Goal: Task Accomplishment & Management: Manage account settings

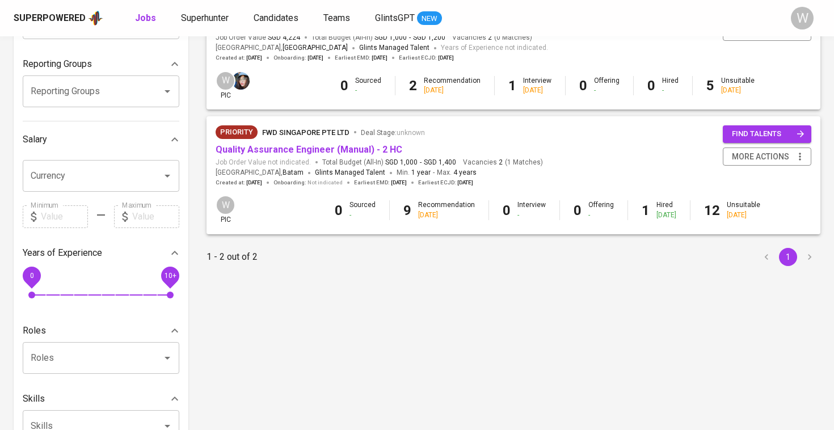
scroll to position [180, 0]
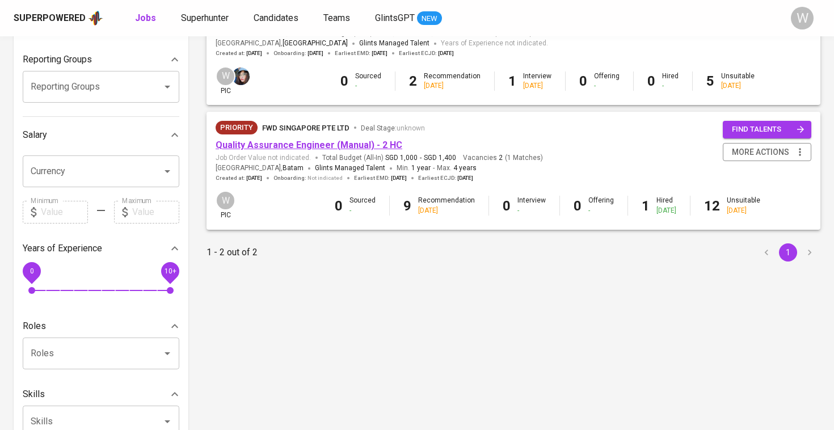
click at [325, 142] on link "Quality Assurance Engineer (Manual) - 2 HC" at bounding box center [309, 145] width 187 height 11
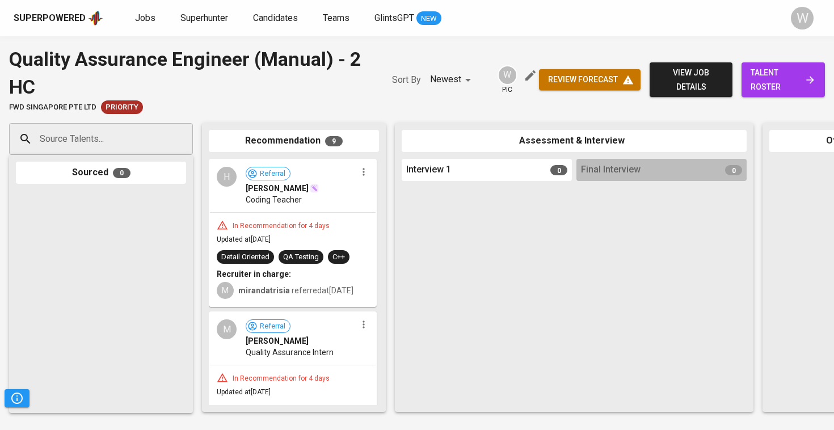
click at [770, 69] on span "talent roster" at bounding box center [783, 80] width 65 height 28
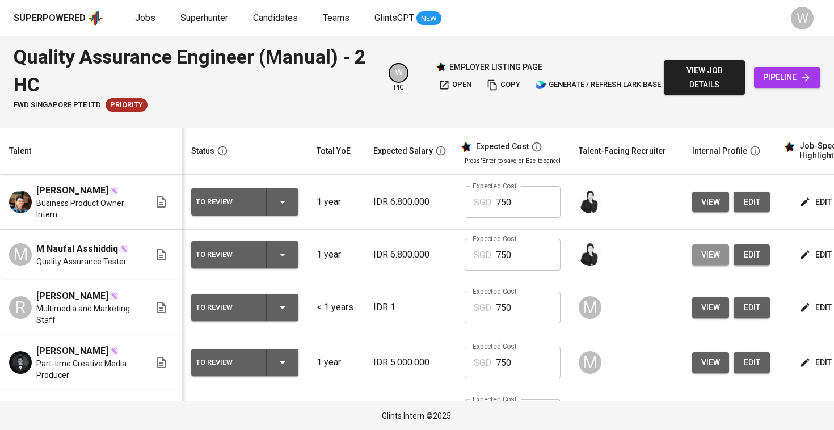
click at [713, 249] on button "view" at bounding box center [710, 255] width 37 height 21
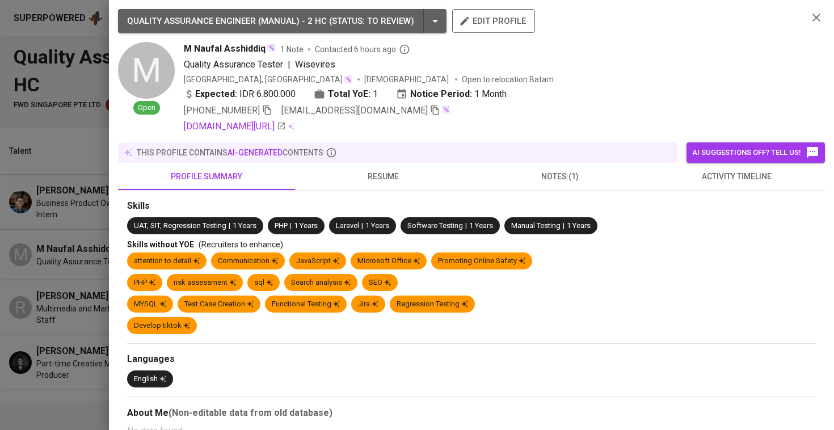
click at [742, 184] on button "activity timeline" at bounding box center [737, 176] width 177 height 27
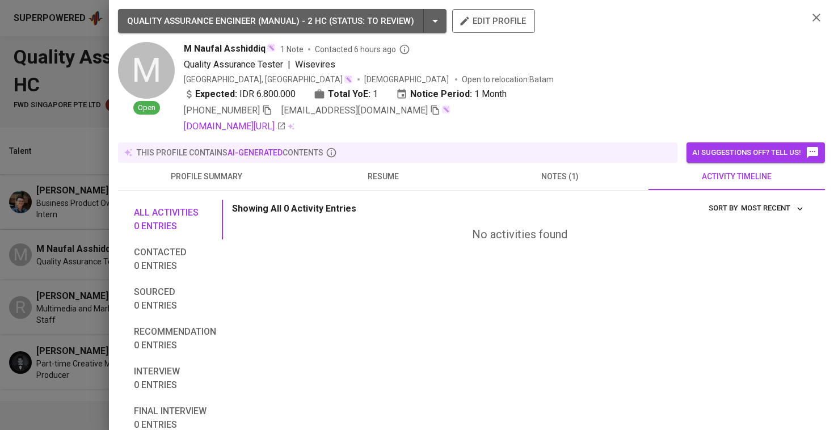
click at [326, 174] on span "resume" at bounding box center [383, 177] width 163 height 14
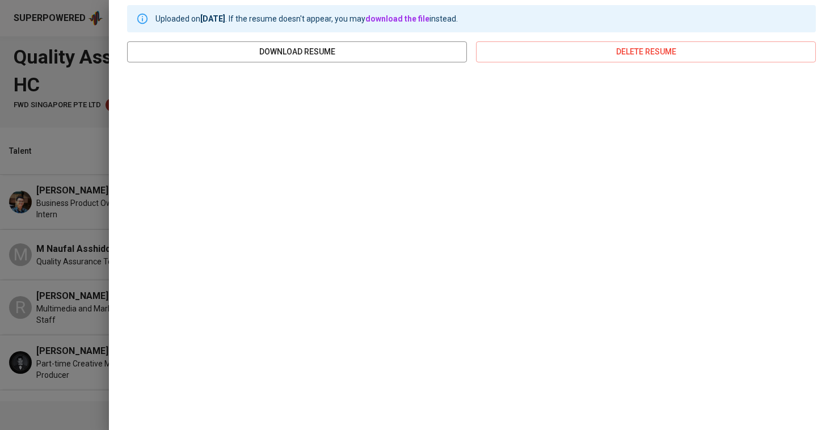
scroll to position [194, 0]
click at [26, 228] on div at bounding box center [417, 215] width 834 height 430
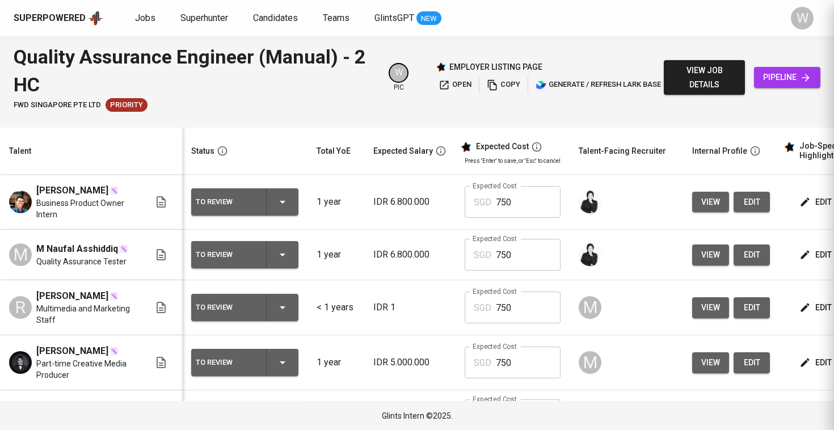
scroll to position [0, 0]
click at [47, 246] on span "M Naufal Asshiddiq" at bounding box center [77, 249] width 82 height 14
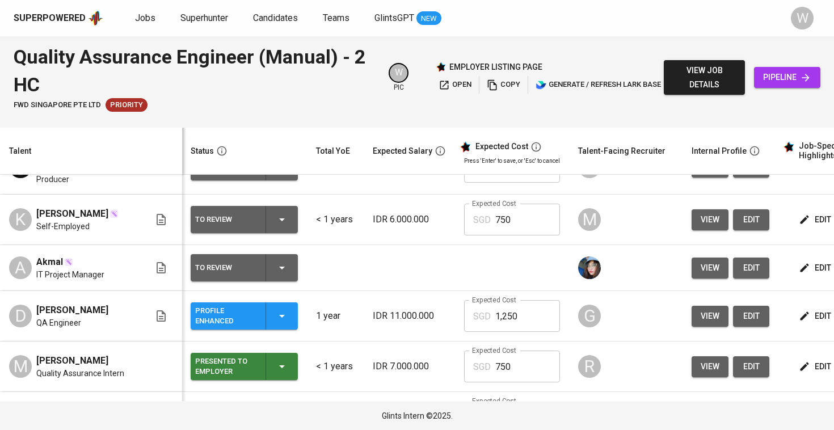
scroll to position [199, 1]
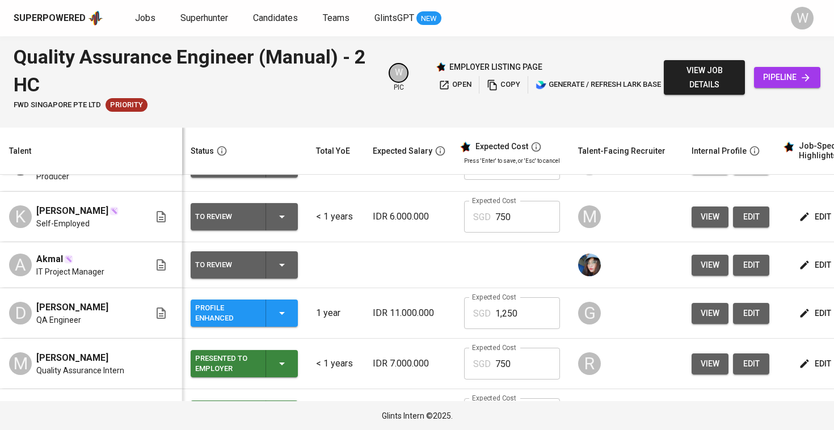
click at [275, 320] on icon "button" at bounding box center [282, 313] width 14 height 14
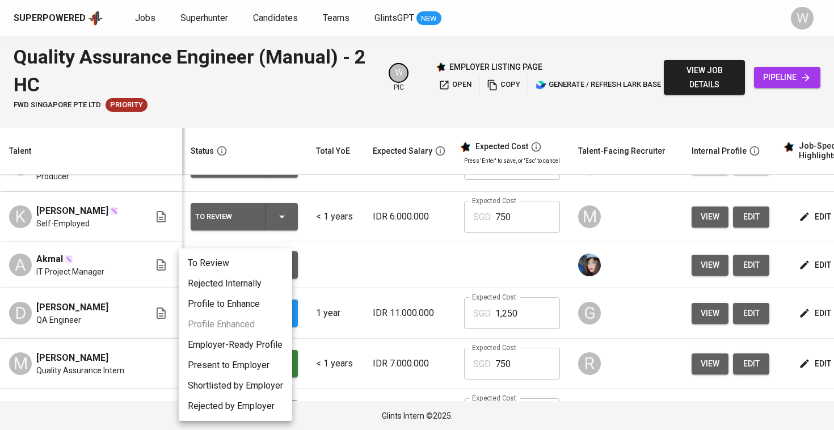
click at [374, 301] on div at bounding box center [417, 215] width 834 height 430
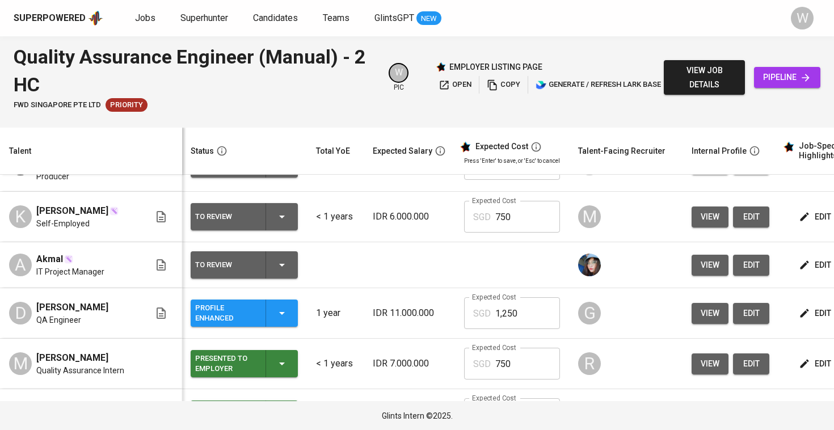
click at [276, 327] on div "Profile Enhanced" at bounding box center [244, 313] width 98 height 27
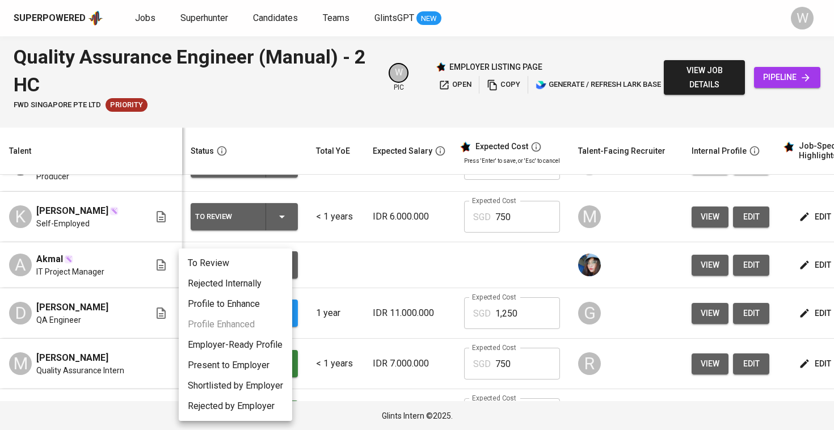
click at [259, 264] on li "To Review" at bounding box center [235, 263] width 113 height 20
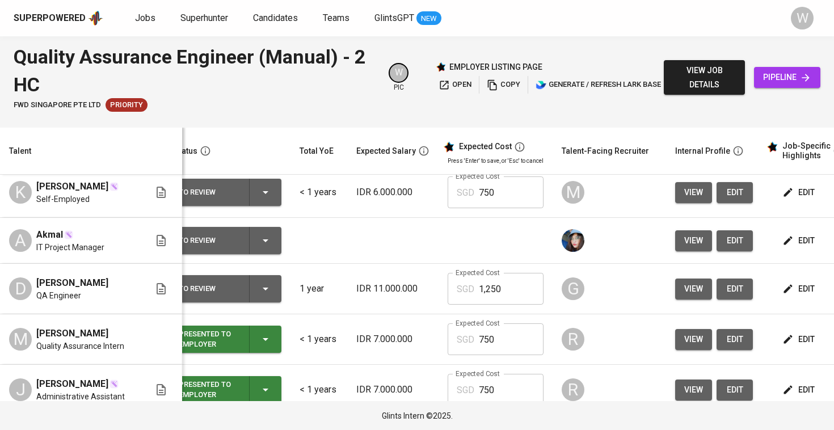
scroll to position [211, 17]
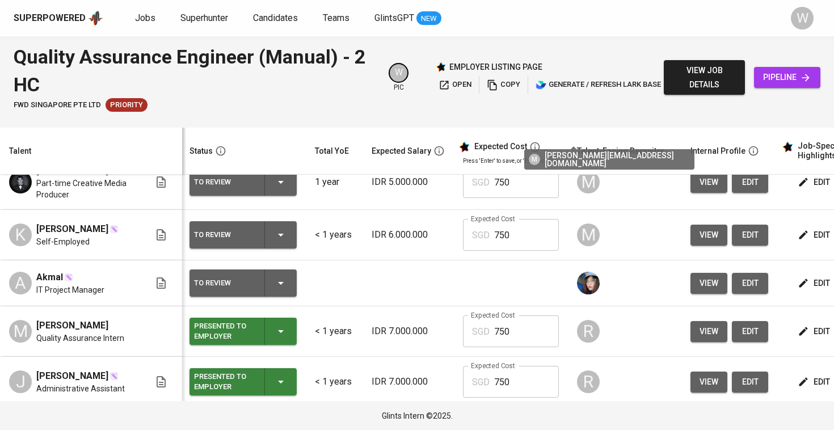
scroll to position [0, 2]
click at [798, 289] on icon "button" at bounding box center [803, 283] width 11 height 11
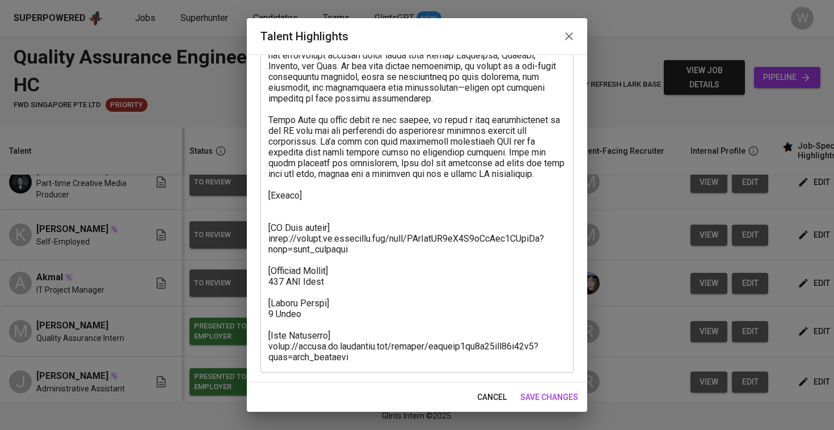
scroll to position [123, 0]
click at [543, 390] on span "save changes" at bounding box center [549, 397] width 58 height 14
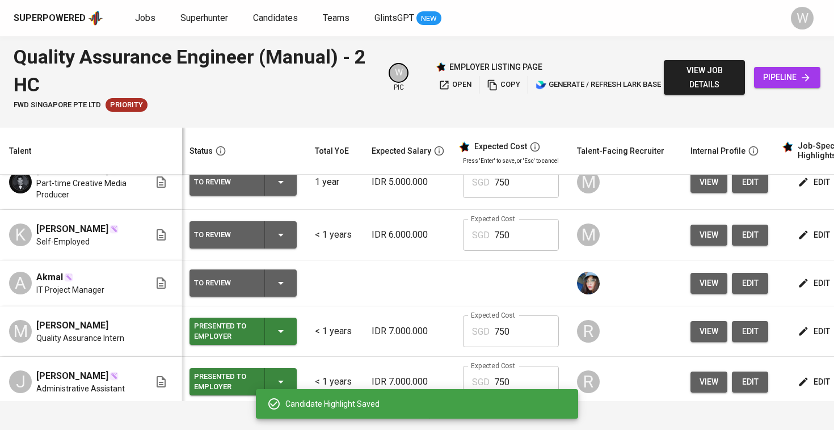
click at [529, 394] on div "Candidate Highlight Saved" at bounding box center [417, 404] width 322 height 30
click at [254, 297] on div "To Review" at bounding box center [243, 283] width 98 height 27
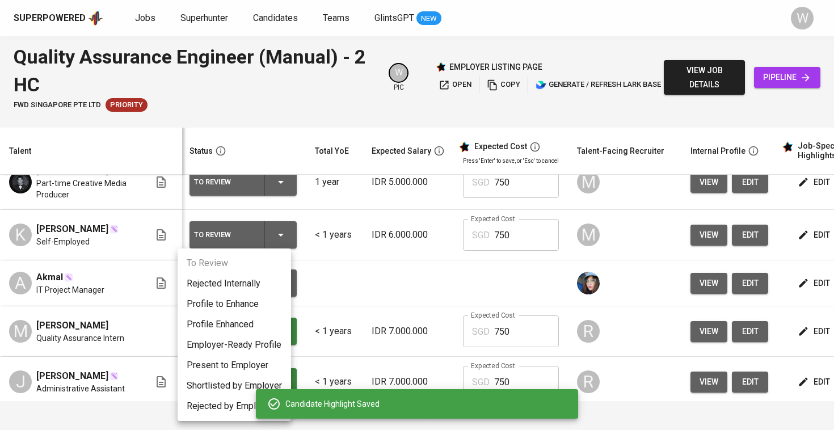
click at [434, 301] on div at bounding box center [417, 215] width 834 height 430
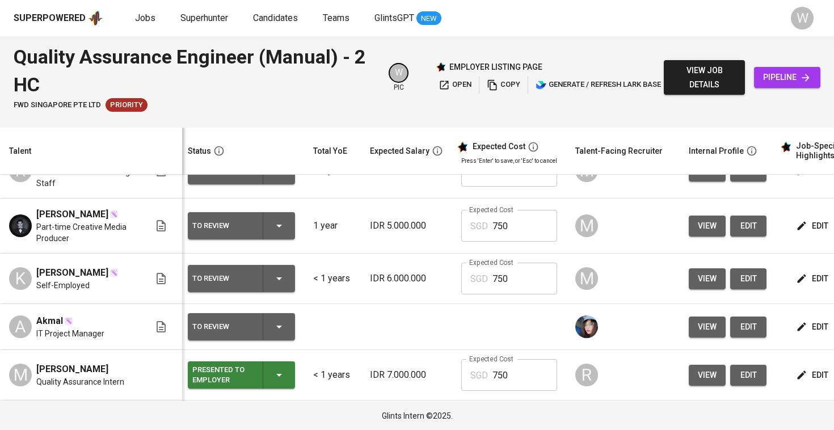
scroll to position [0, 4]
click at [797, 283] on icon "button" at bounding box center [801, 279] width 9 height 9
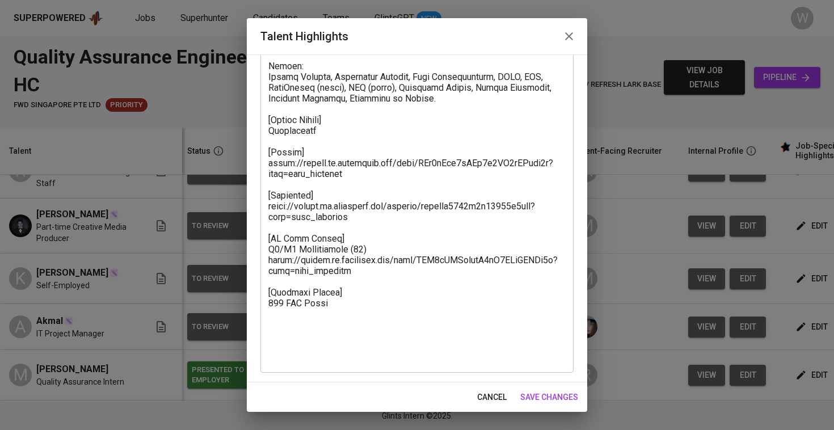
scroll to position [403, 0]
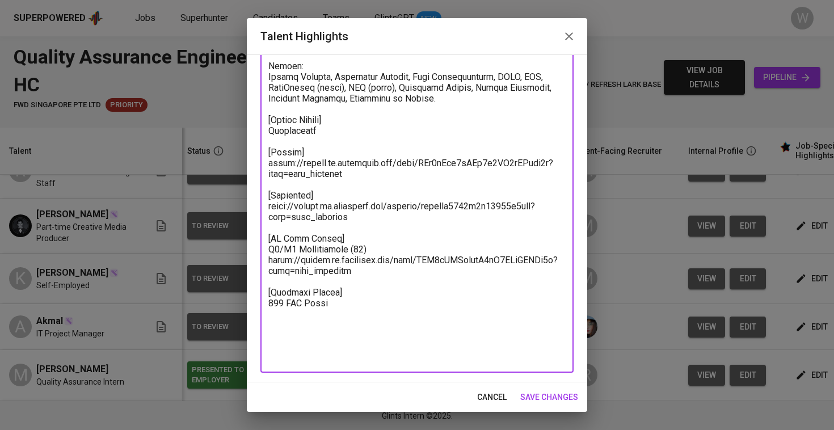
drag, startPoint x: 362, startPoint y: 184, endPoint x: 267, endPoint y: 176, distance: 95.7
click at [267, 176] on div "x Talent Highlights" at bounding box center [416, 44] width 313 height 657
drag, startPoint x: 352, startPoint y: 227, endPoint x: 266, endPoint y: 216, distance: 87.0
click at [266, 216] on div "x Talent Highlights" at bounding box center [416, 44] width 313 height 657
click at [543, 393] on span "save changes" at bounding box center [549, 397] width 58 height 14
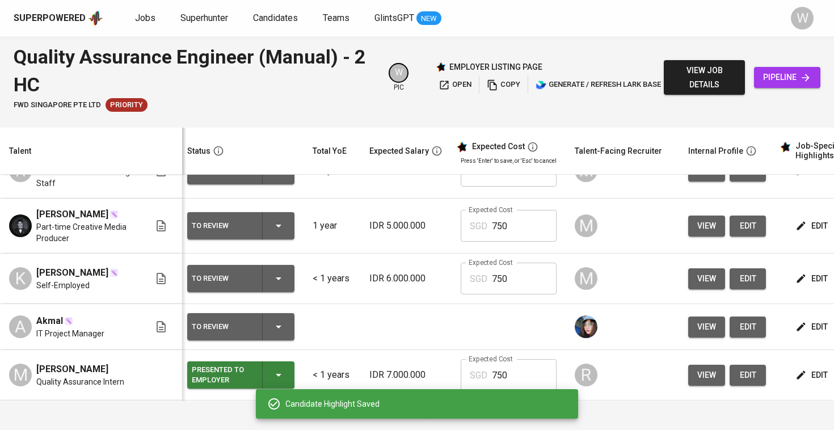
click at [697, 286] on span "view" at bounding box center [706, 279] width 19 height 14
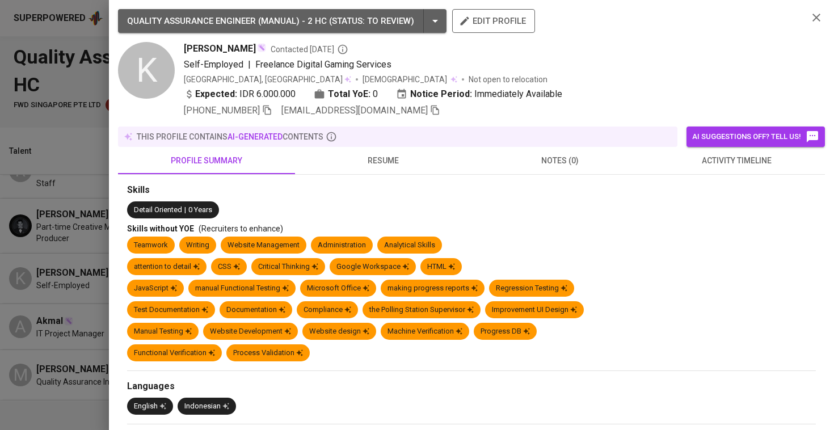
click at [678, 167] on button "activity timeline" at bounding box center [737, 160] width 177 height 27
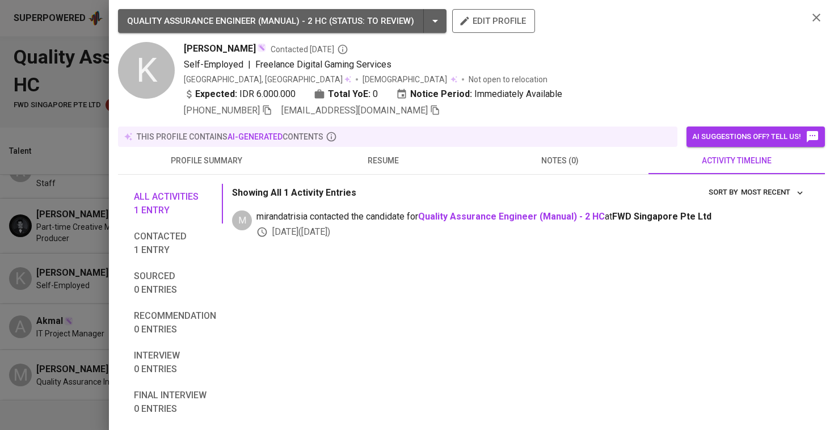
click at [310, 191] on p "Showing All 1 Activity Entries" at bounding box center [294, 193] width 124 height 14
click at [351, 149] on button "resume" at bounding box center [383, 160] width 177 height 27
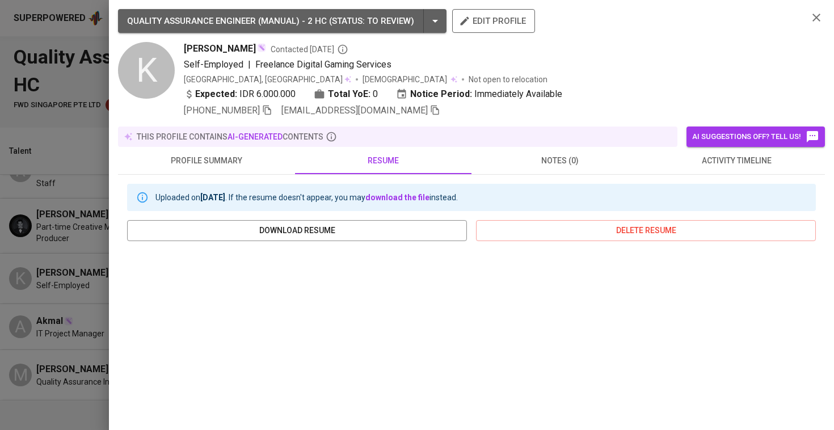
click at [7, 236] on div at bounding box center [417, 215] width 834 height 430
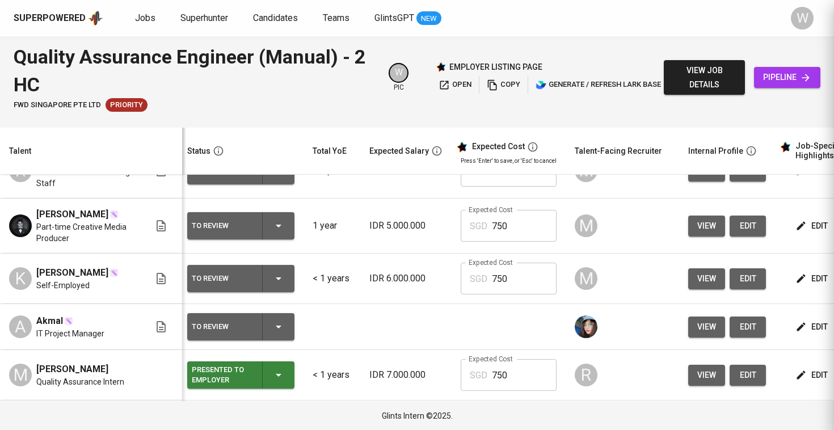
click at [7, 236] on div at bounding box center [417, 215] width 834 height 430
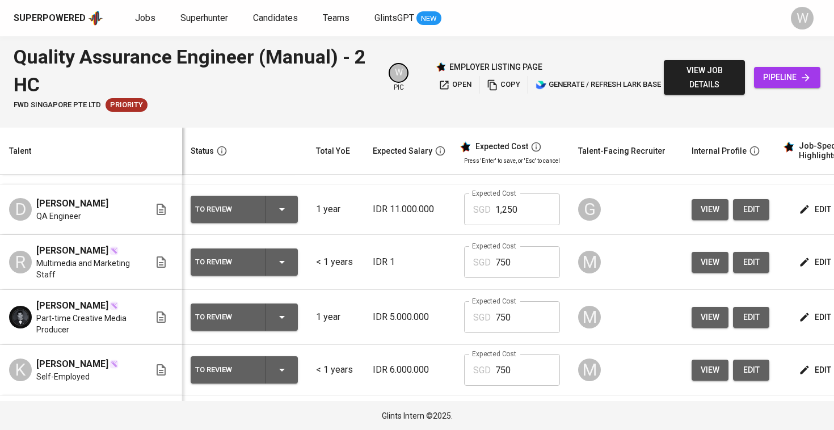
scroll to position [0, 1]
click at [797, 328] on button "edit" at bounding box center [816, 317] width 39 height 21
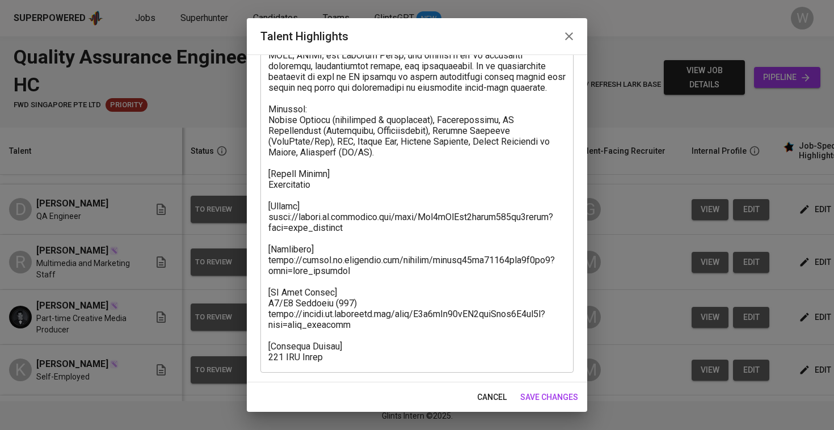
scroll to position [295, 0]
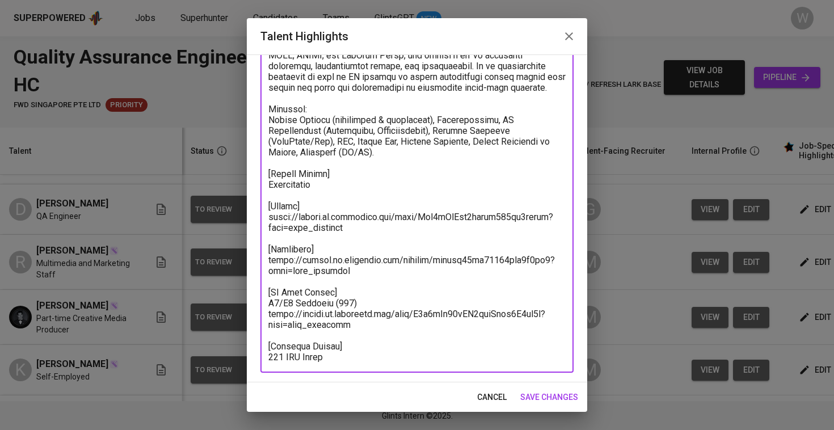
drag, startPoint x: 359, startPoint y: 225, endPoint x: 266, endPoint y: 214, distance: 94.3
click at [266, 214] on div "x Talent Highlights" at bounding box center [416, 98] width 313 height 549
drag, startPoint x: 351, startPoint y: 273, endPoint x: 262, endPoint y: 262, distance: 90.4
click at [262, 262] on div "x Talent Highlights" at bounding box center [416, 98] width 313 height 549
click at [567, 402] on span "save changes" at bounding box center [549, 397] width 58 height 14
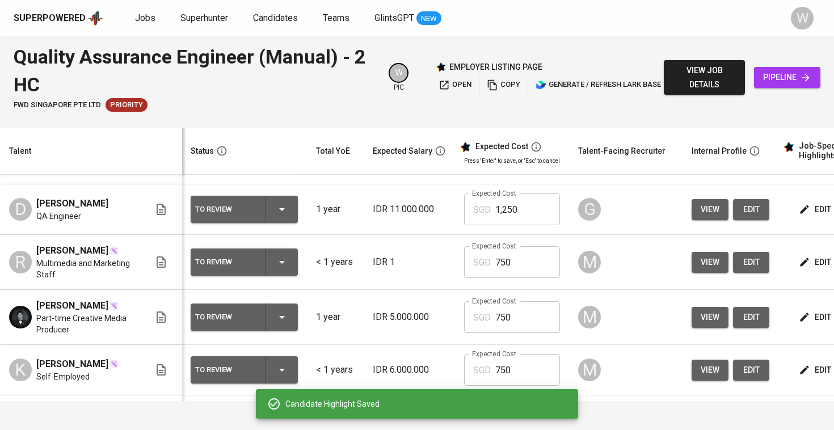
click at [281, 331] on div "To Review" at bounding box center [244, 317] width 98 height 27
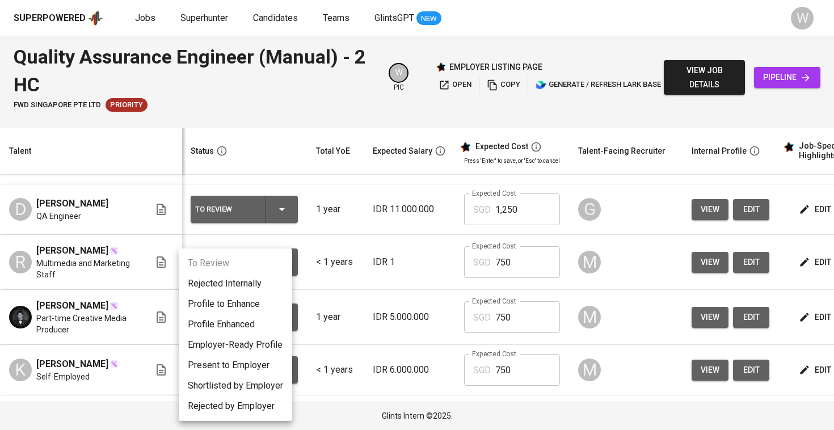
click at [260, 346] on li "Employer-Ready Profile" at bounding box center [235, 345] width 113 height 20
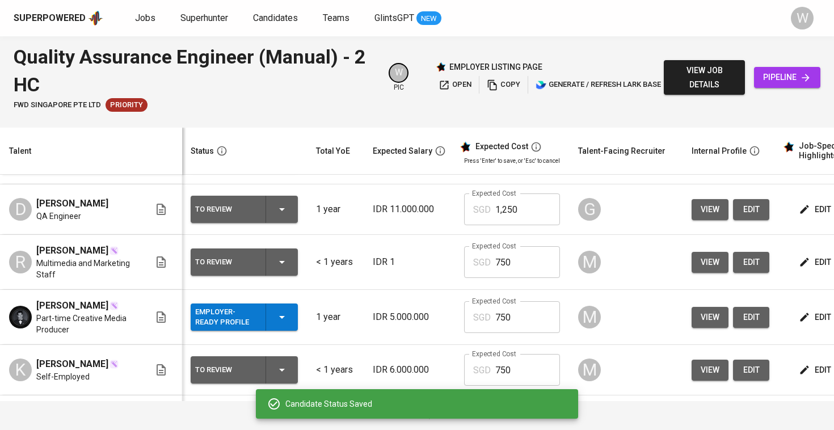
click at [276, 324] on icon "button" at bounding box center [282, 317] width 14 height 14
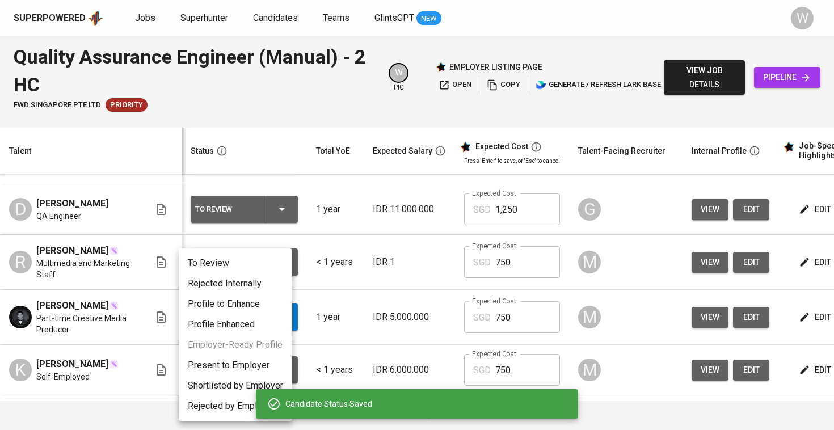
click at [262, 321] on li "Profile Enhanced" at bounding box center [235, 324] width 113 height 20
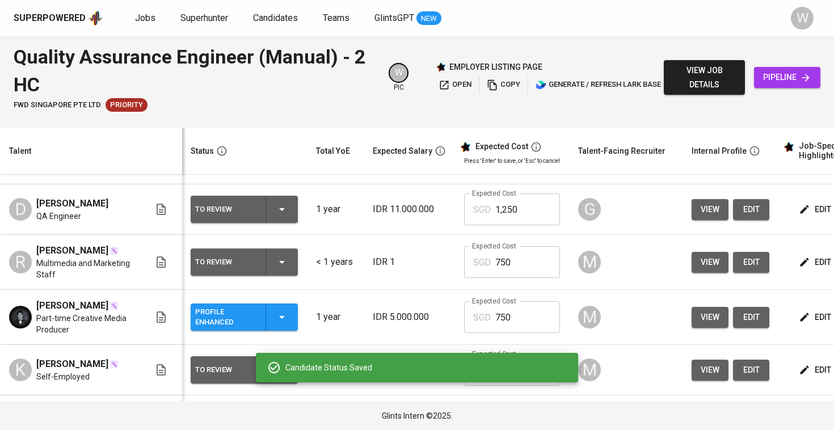
click at [255, 329] on div "Profile Enhanced" at bounding box center [244, 317] width 98 height 27
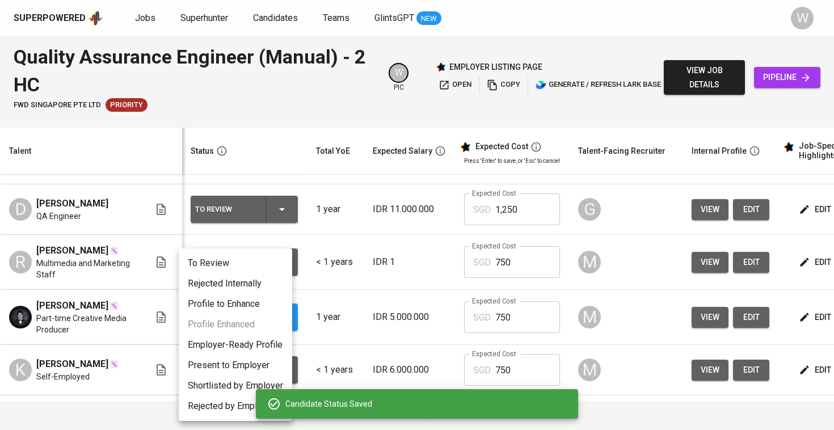
click at [253, 300] on li "Profile to Enhance" at bounding box center [235, 304] width 113 height 20
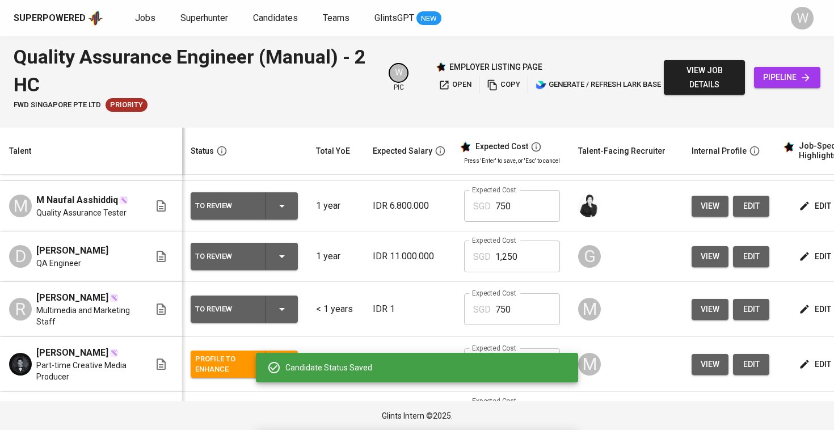
scroll to position [47, 1]
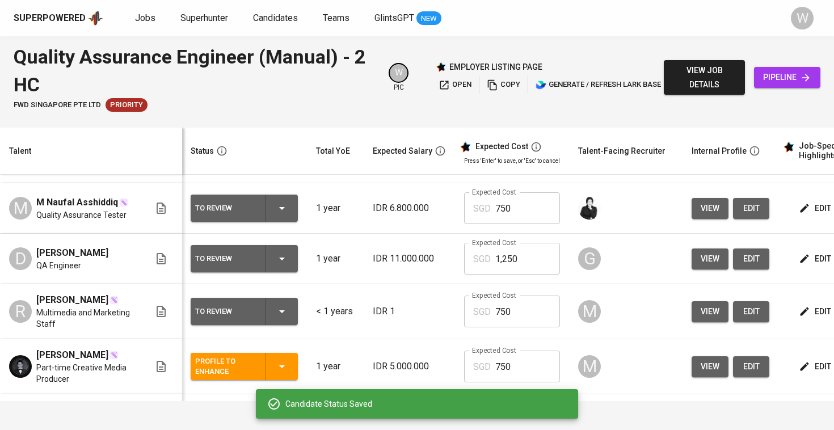
click at [779, 312] on td "edit" at bounding box center [830, 311] width 102 height 55
click at [799, 314] on icon "button" at bounding box center [804, 311] width 11 height 11
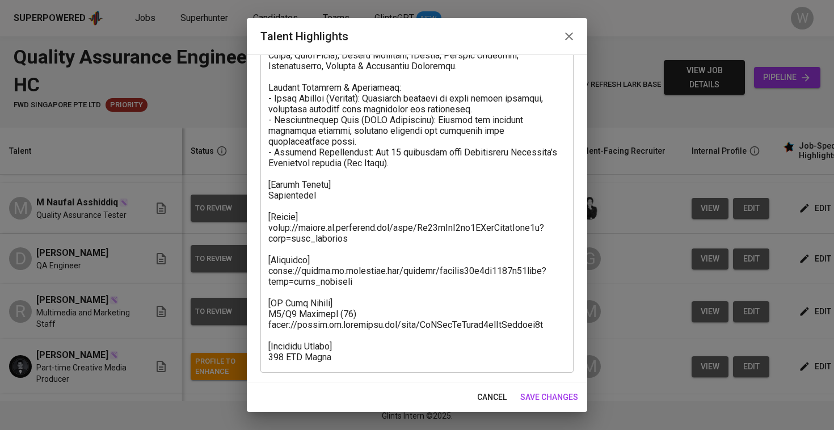
scroll to position [327, 0]
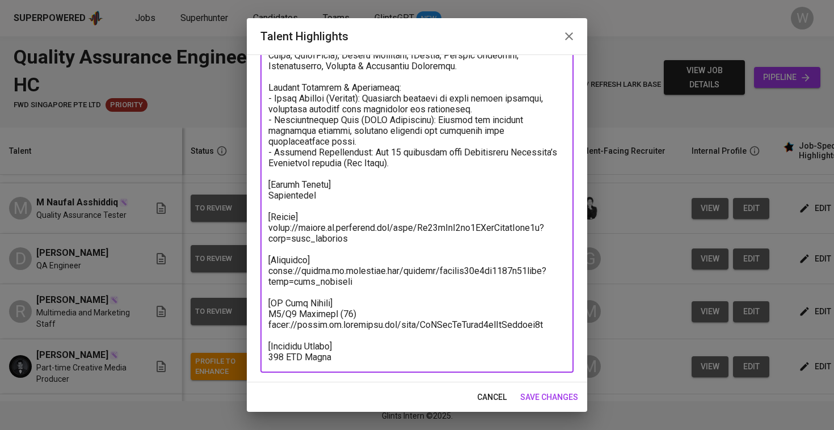
drag, startPoint x: 340, startPoint y: 242, endPoint x: 263, endPoint y: 230, distance: 77.5
click at [263, 230] on div "x Talent Highlights" at bounding box center [416, 82] width 313 height 582
drag, startPoint x: 360, startPoint y: 286, endPoint x: 263, endPoint y: 269, distance: 99.1
click at [263, 269] on div "x Talent Highlights" at bounding box center [416, 82] width 313 height 582
click at [554, 401] on span "save changes" at bounding box center [549, 397] width 58 height 14
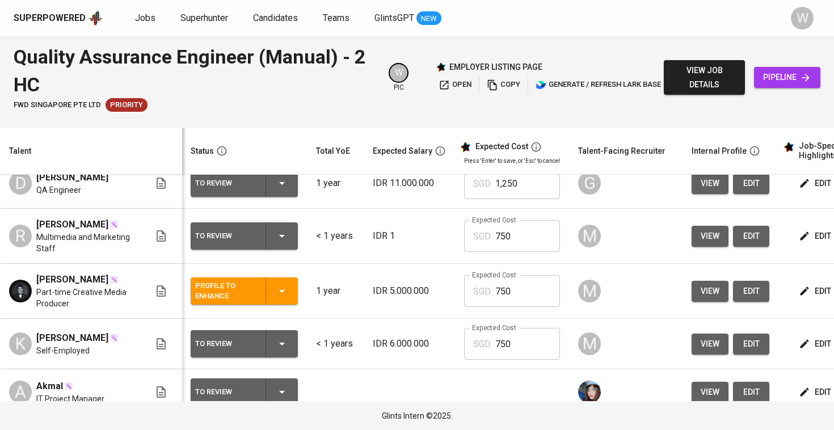
scroll to position [179, 1]
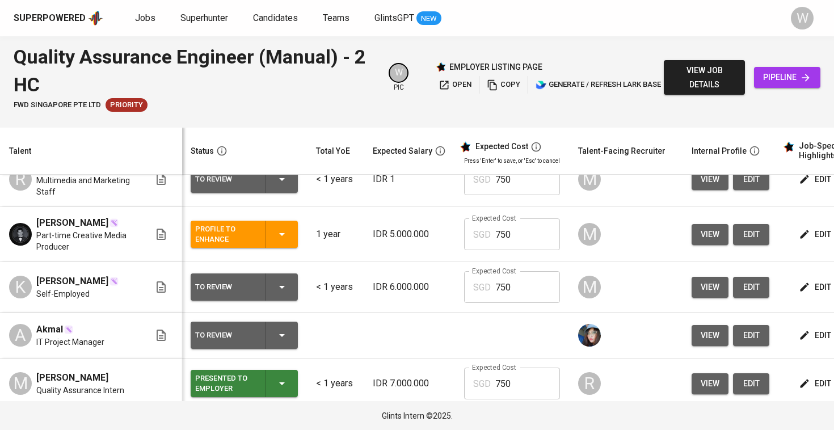
click at [275, 294] on icon "button" at bounding box center [282, 287] width 14 height 14
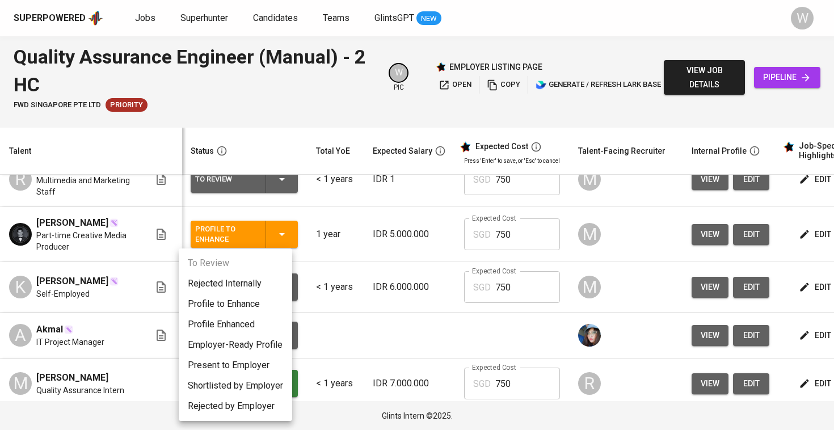
click at [253, 308] on li "Profile to Enhance" at bounding box center [235, 304] width 113 height 20
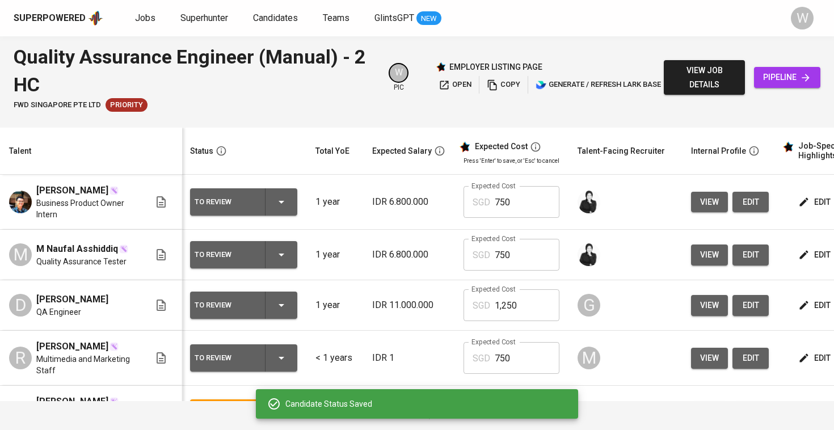
scroll to position [1, 1]
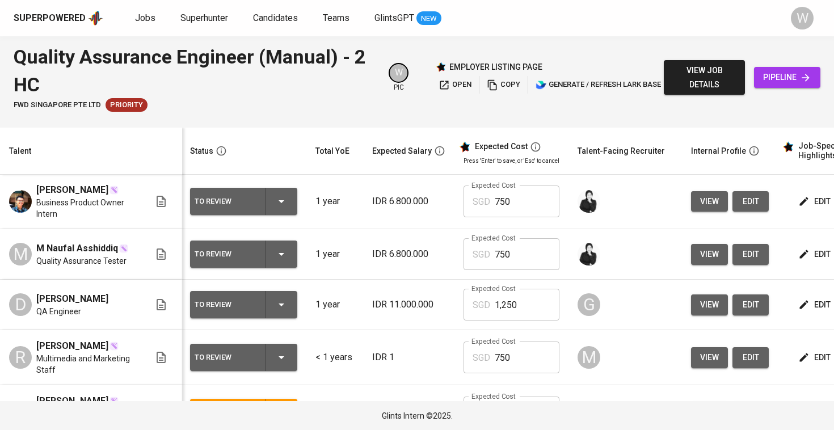
click at [796, 316] on button "edit" at bounding box center [815, 305] width 39 height 21
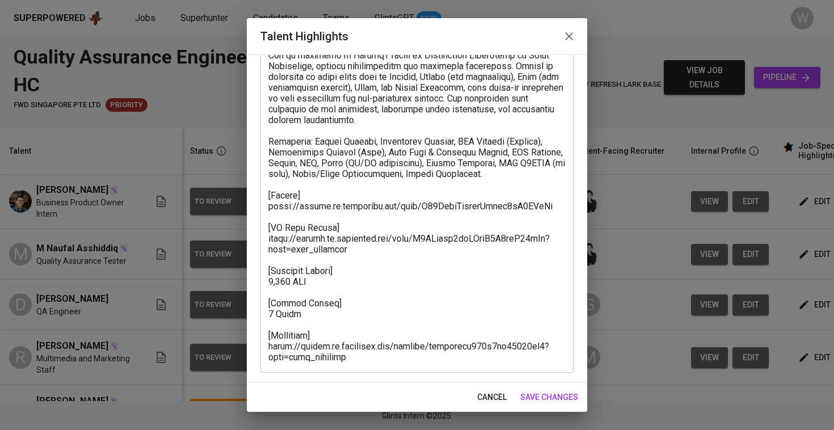
scroll to position [241, 0]
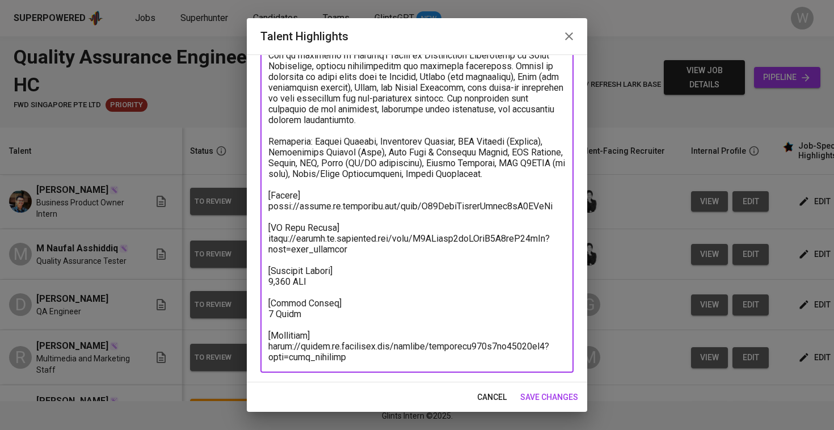
drag, startPoint x: 528, startPoint y: 205, endPoint x: 266, endPoint y: 209, distance: 262.2
click at [266, 209] on div "x Talent Highlights" at bounding box center [416, 124] width 313 height 495
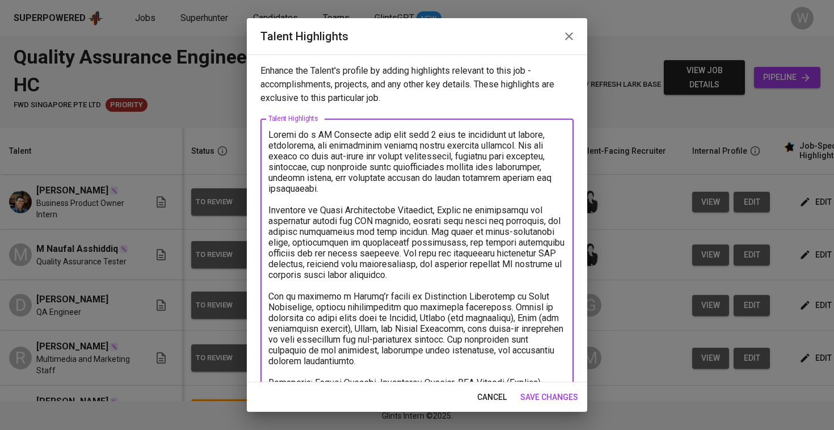
scroll to position [241, 0]
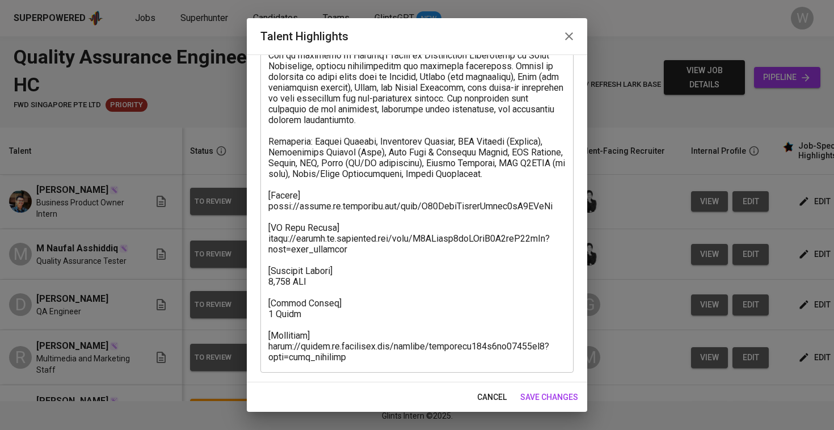
drag, startPoint x: 378, startPoint y: 365, endPoint x: 270, endPoint y: 348, distance: 109.7
click at [270, 348] on div "x Talent Highlights" at bounding box center [416, 124] width 313 height 495
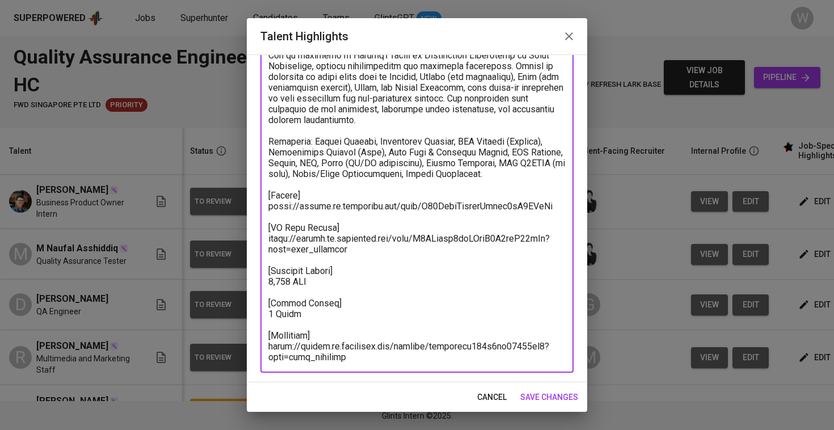
click at [269, 347] on textarea at bounding box center [416, 125] width 297 height 474
drag, startPoint x: 269, startPoint y: 347, endPoint x: 352, endPoint y: 358, distance: 83.6
click at [352, 358] on textarea at bounding box center [416, 125] width 297 height 474
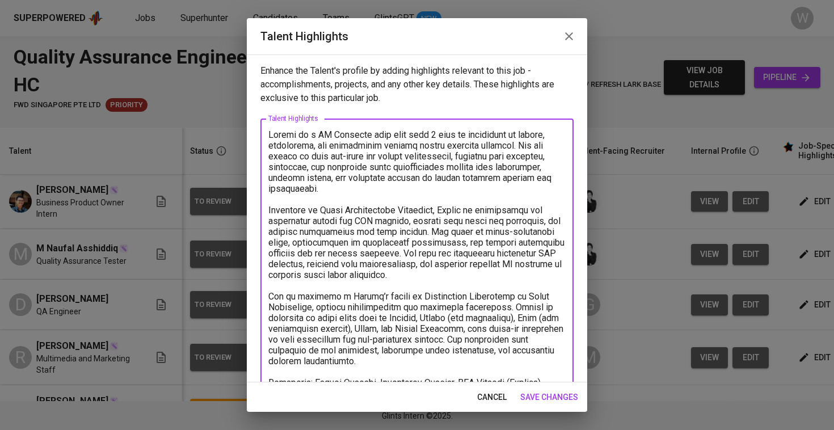
scroll to position [0, 0]
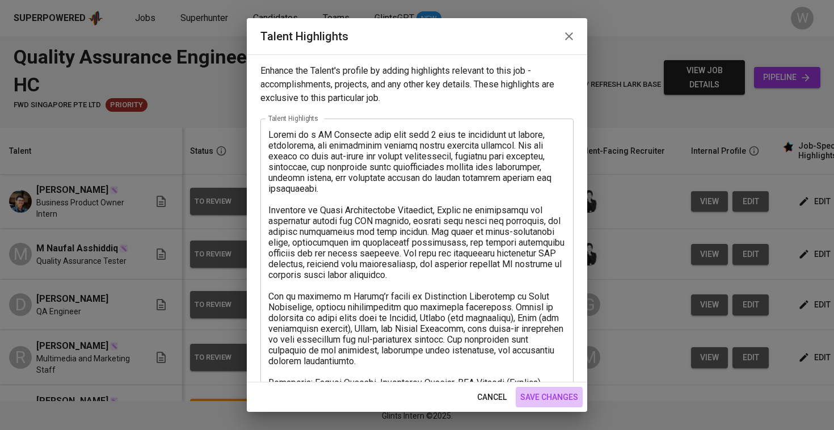
click at [535, 394] on span "save changes" at bounding box center [549, 397] width 58 height 14
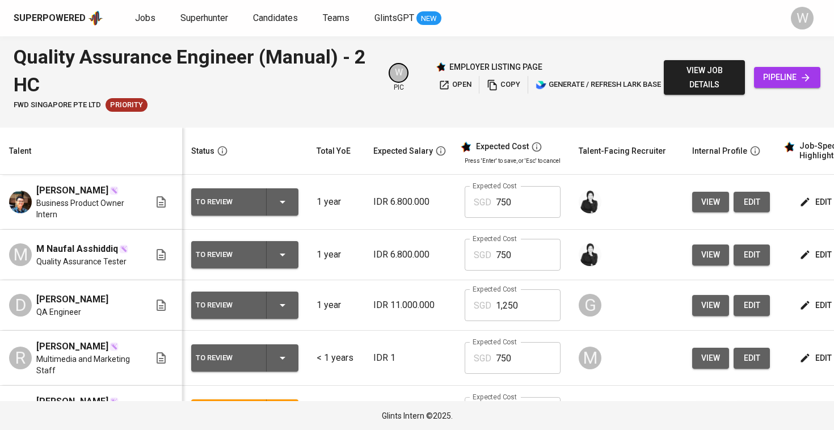
click at [701, 253] on span "view" at bounding box center [710, 255] width 19 height 14
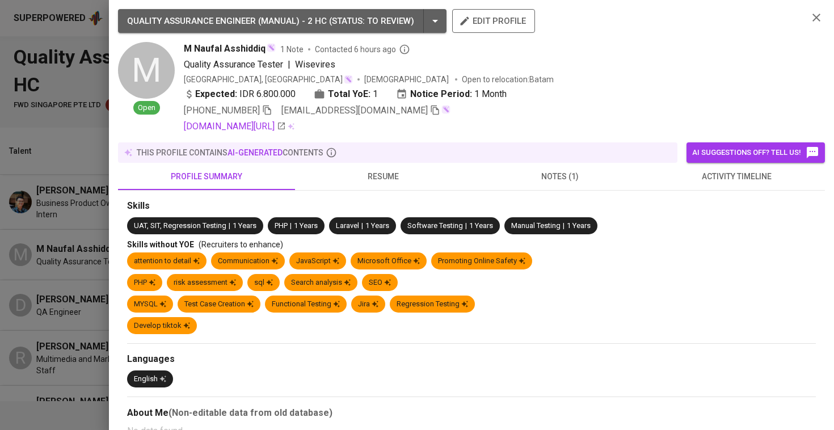
click at [380, 179] on span "resume" at bounding box center [383, 177] width 163 height 14
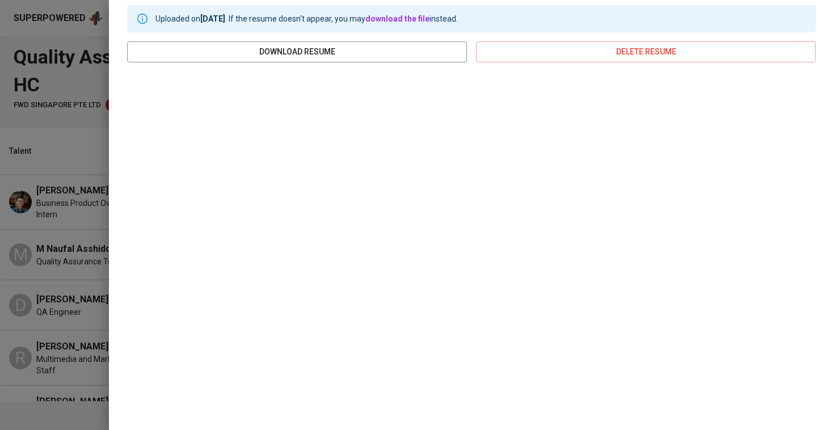
scroll to position [194, 0]
click at [46, 227] on div at bounding box center [417, 215] width 834 height 430
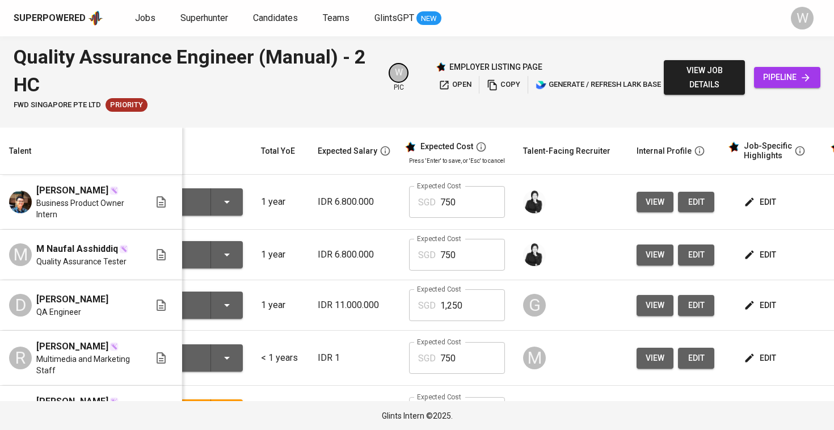
scroll to position [0, 56]
click at [654, 188] on td "view edit" at bounding box center [676, 202] width 96 height 55
click at [648, 203] on span "view" at bounding box center [655, 202] width 19 height 14
